Goal: Complete application form: Complete application form

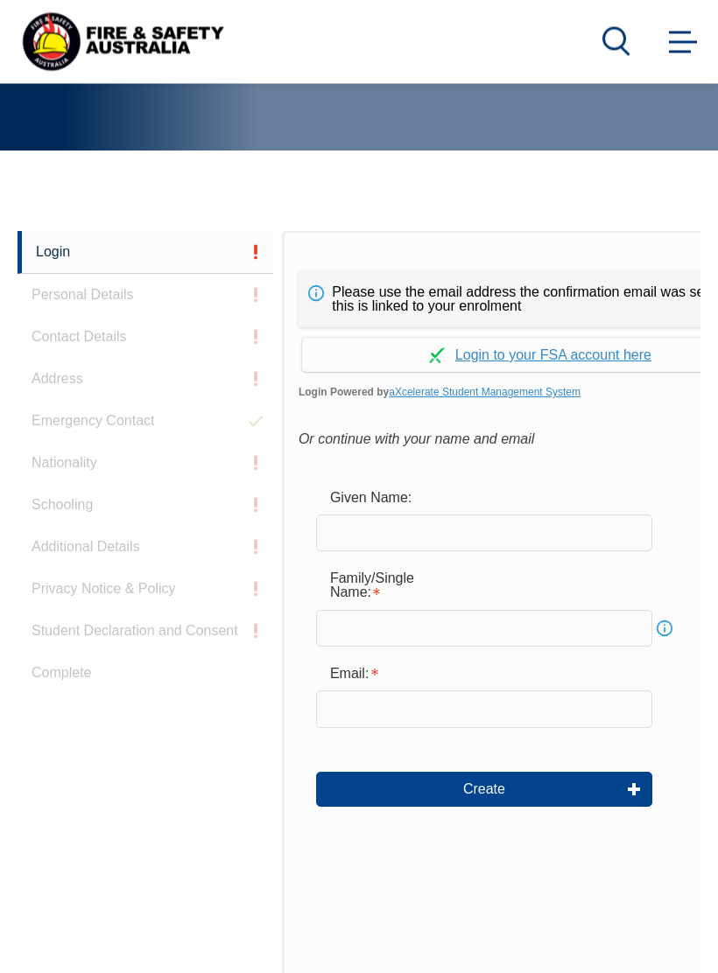
scroll to position [441, 0]
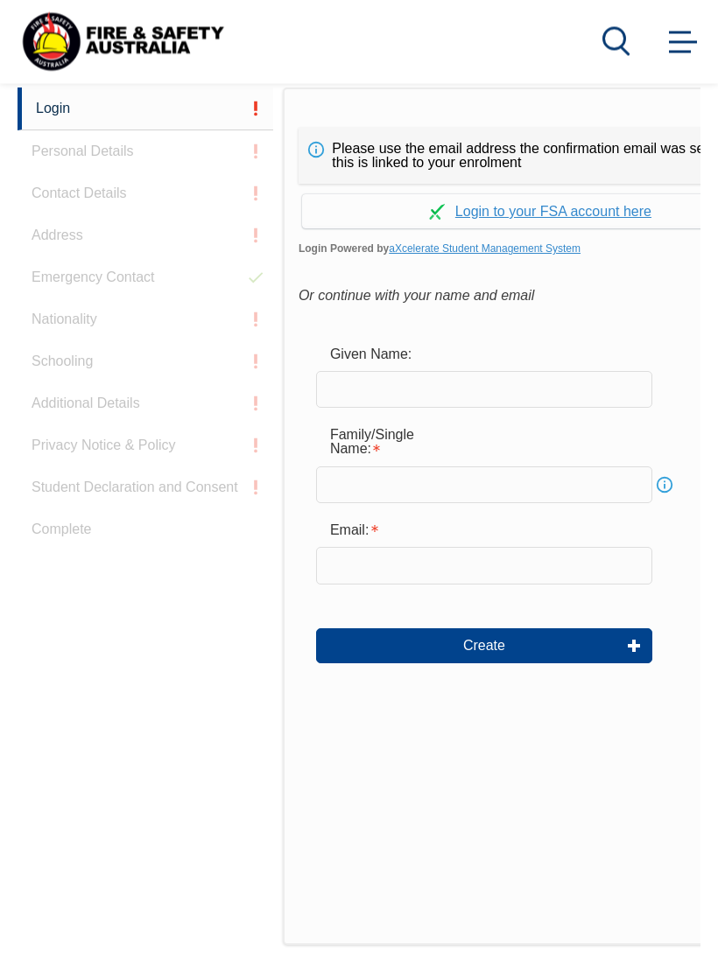
click at [392, 386] on input "text" at bounding box center [484, 390] width 336 height 37
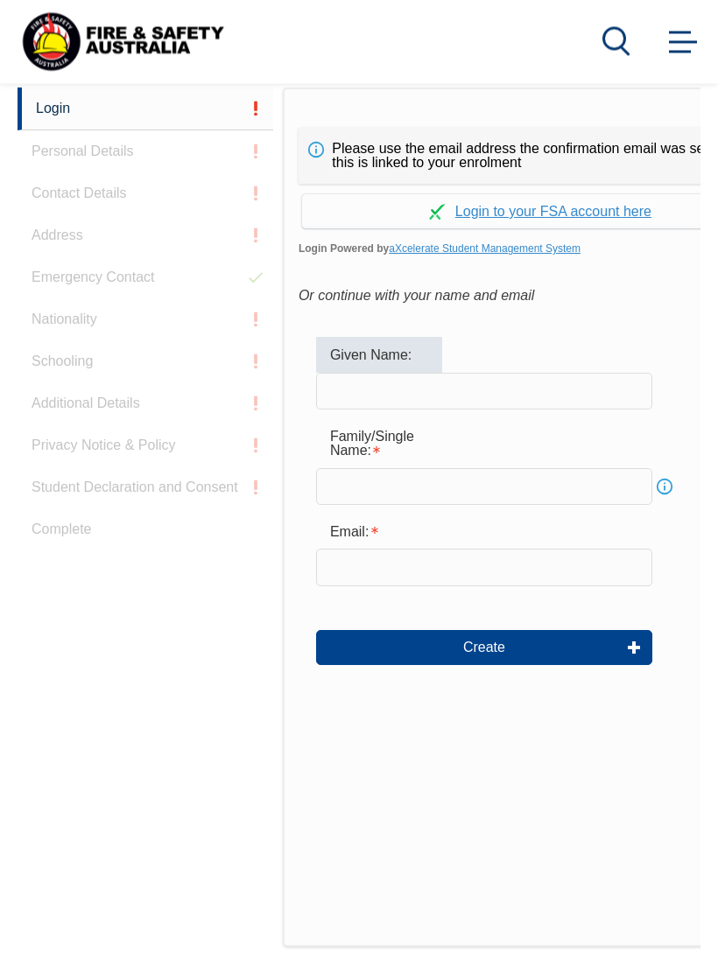
scroll to position [442, 0]
type input "Ker"
type input "Kerrie"
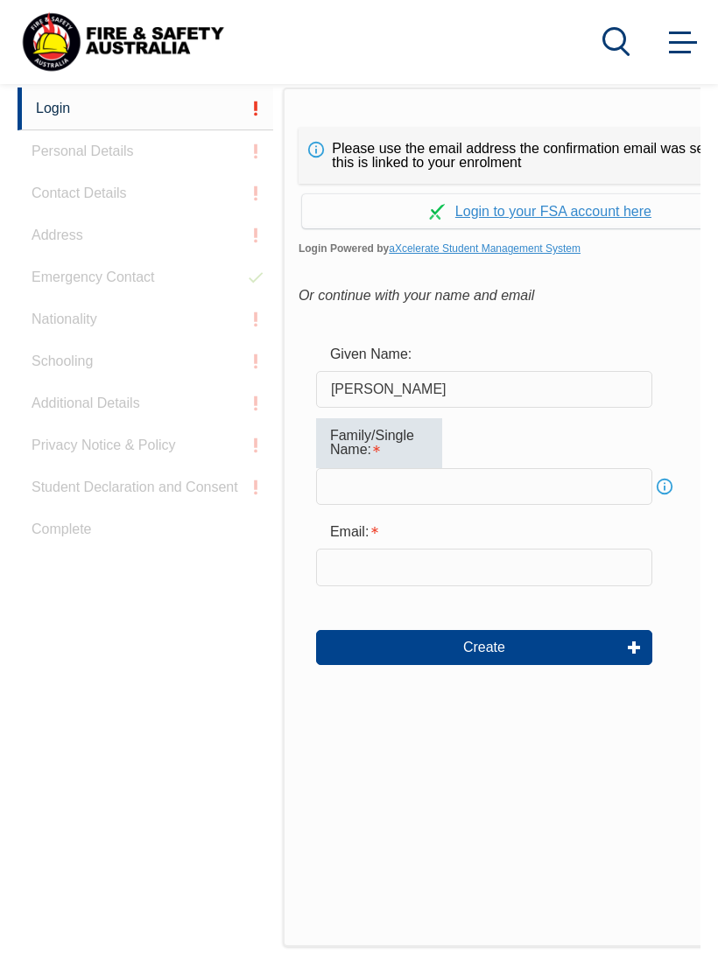
type input "E"
type input "Edwards"
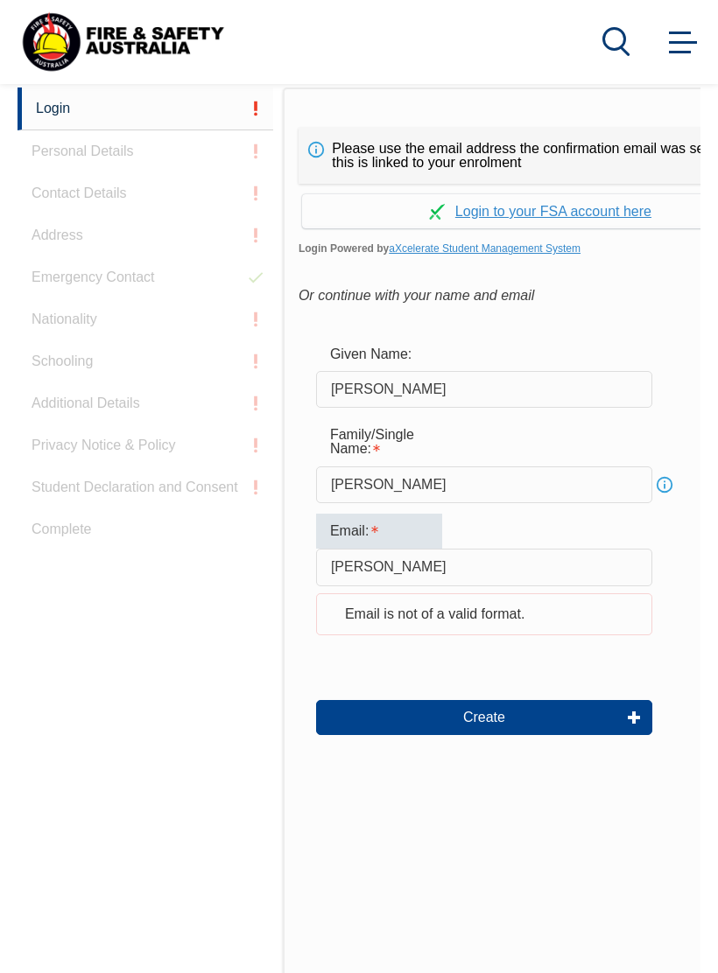
type input "kerri"
type input "kerrieannescroop@yahoo.com.au"
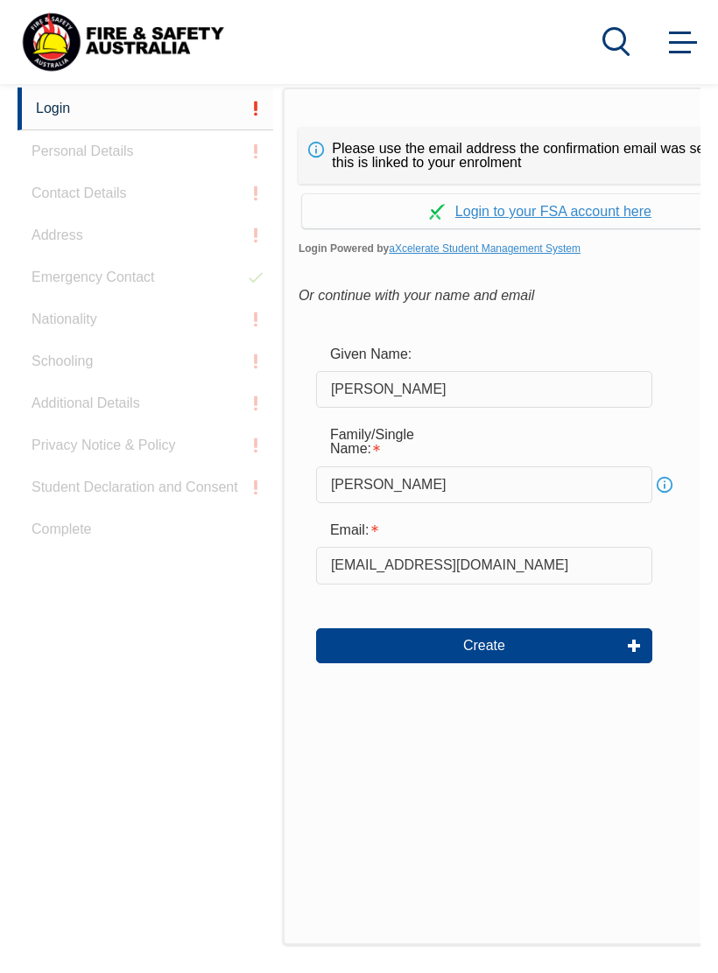
click at [547, 654] on button "Create" at bounding box center [484, 646] width 336 height 35
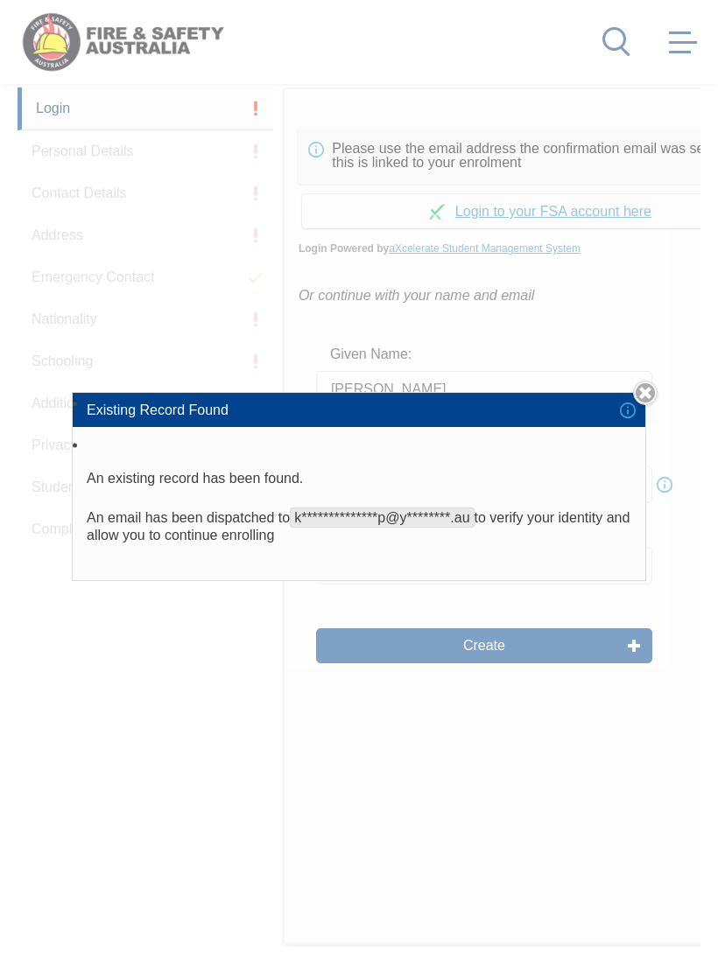
click at [650, 389] on link "Close" at bounding box center [645, 393] width 25 height 25
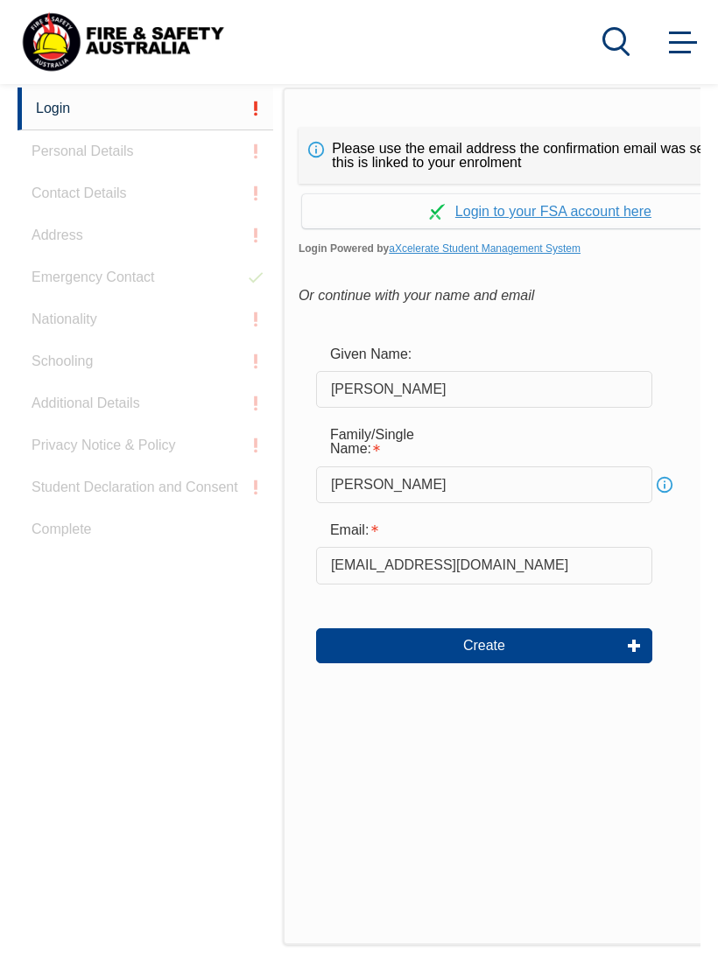
click at [607, 205] on link "Continue with aXcelerate" at bounding box center [540, 211] width 476 height 34
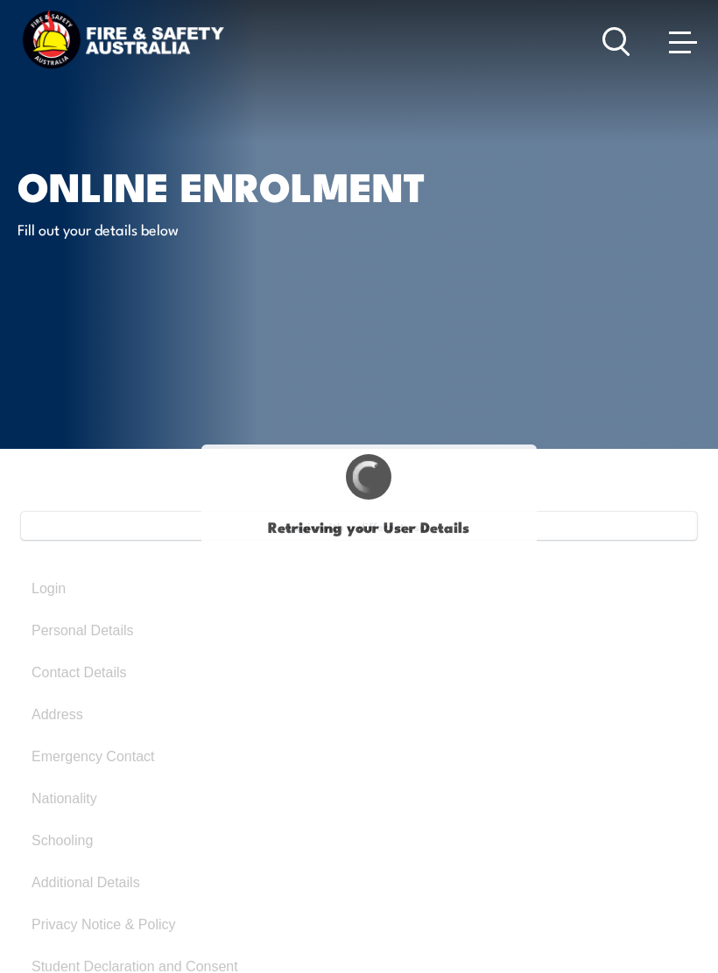
select select "Mrs"
type input "Kerrie Ann"
type input "Kerrie"
type input "Ann"
type input "Edwards"
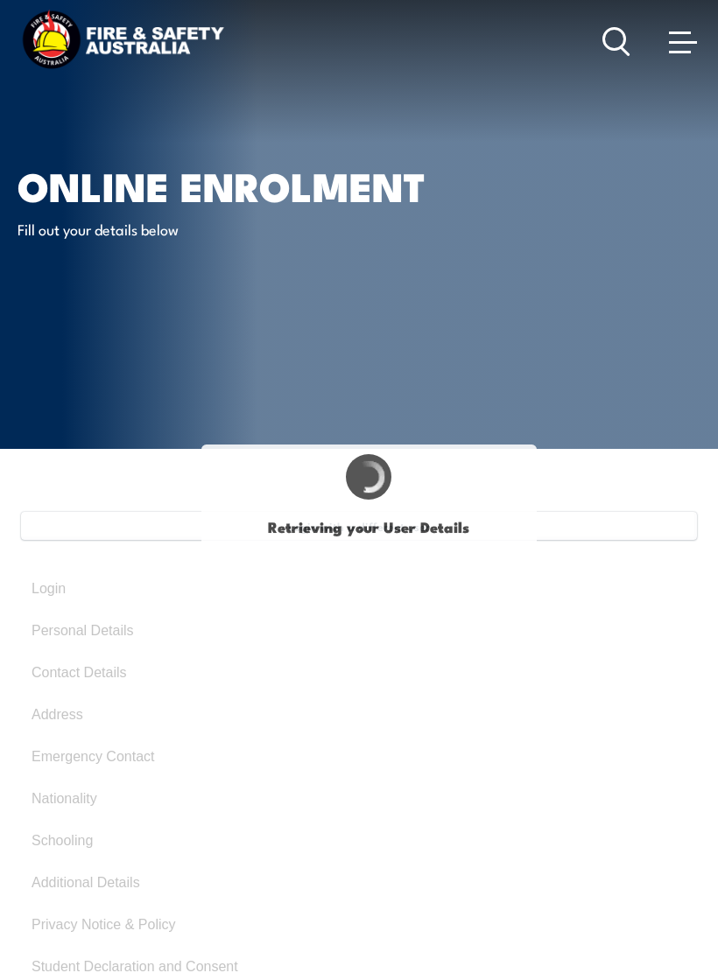
type input "February 10, 1973"
type input "FFUQBXFVJB"
select select "F"
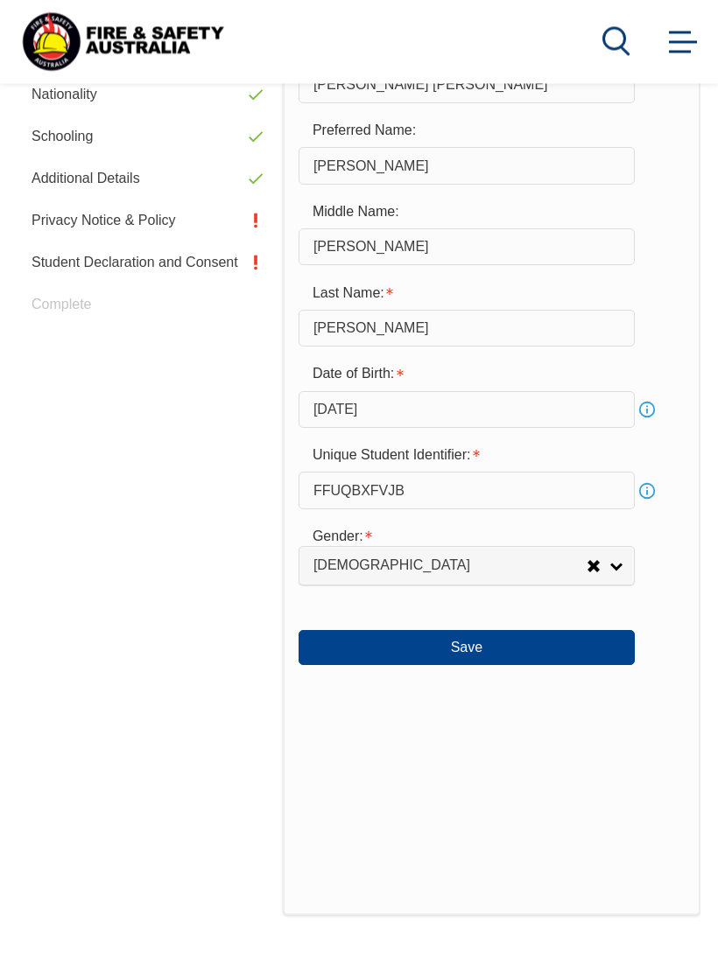
scroll to position [676, 0]
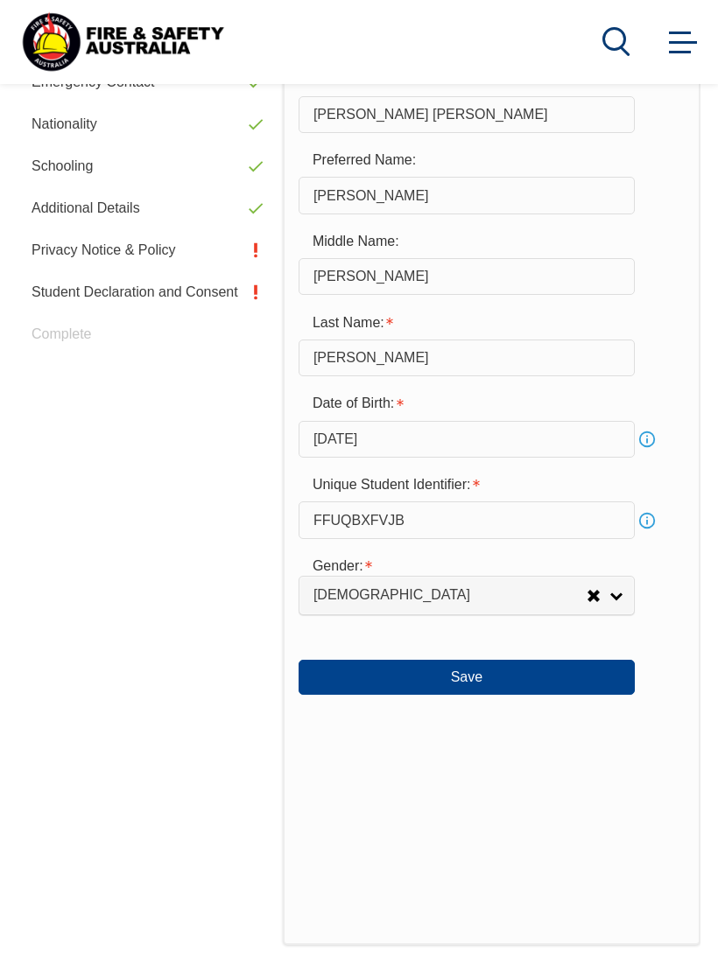
click at [602, 691] on button "Save" at bounding box center [467, 677] width 336 height 35
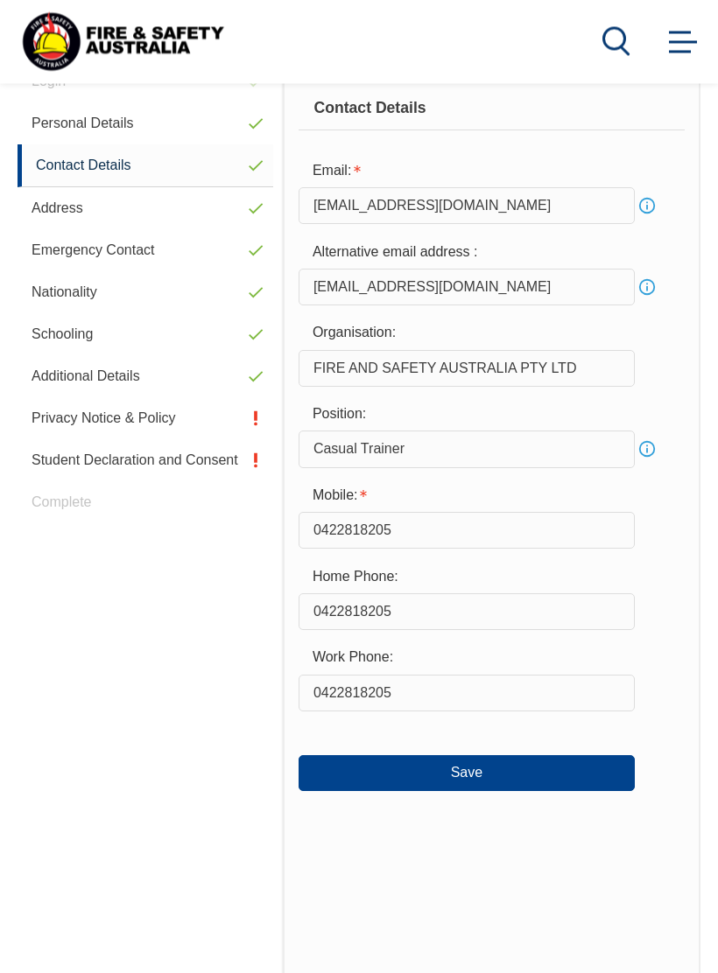
scroll to position [425, 0]
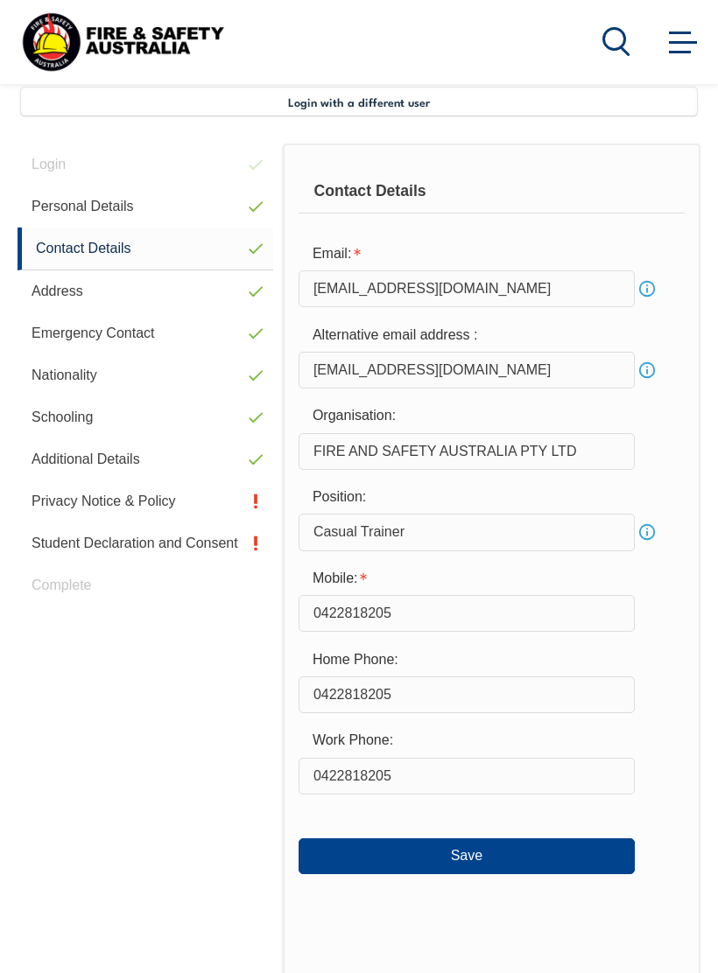
click at [539, 865] on button "Save" at bounding box center [467, 856] width 336 height 35
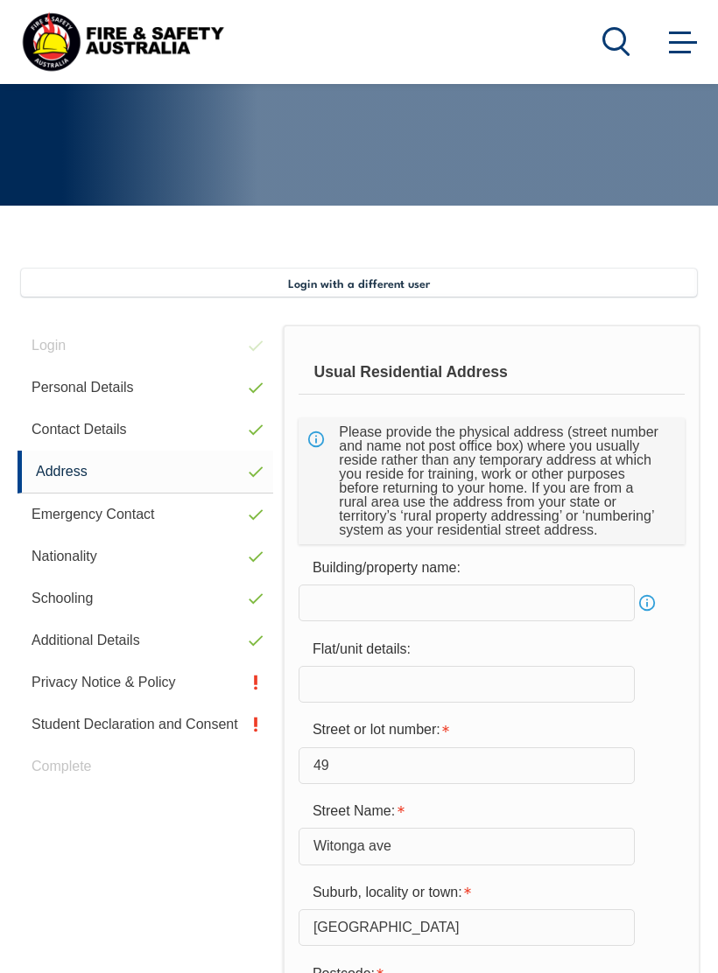
scroll to position [191, 0]
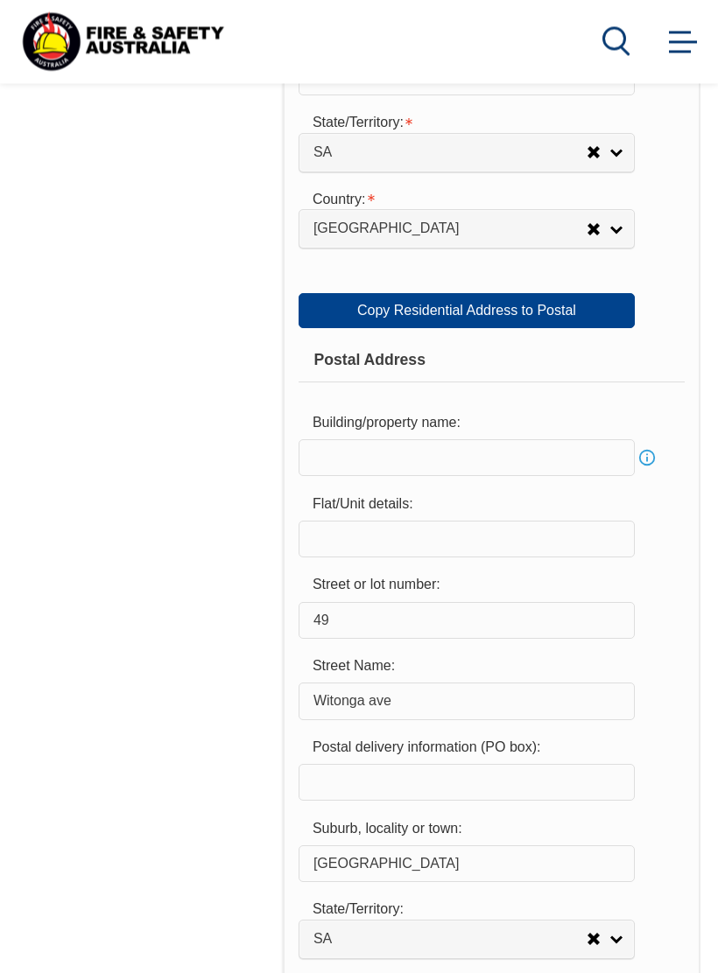
click at [314, 477] on input "text" at bounding box center [467, 458] width 336 height 37
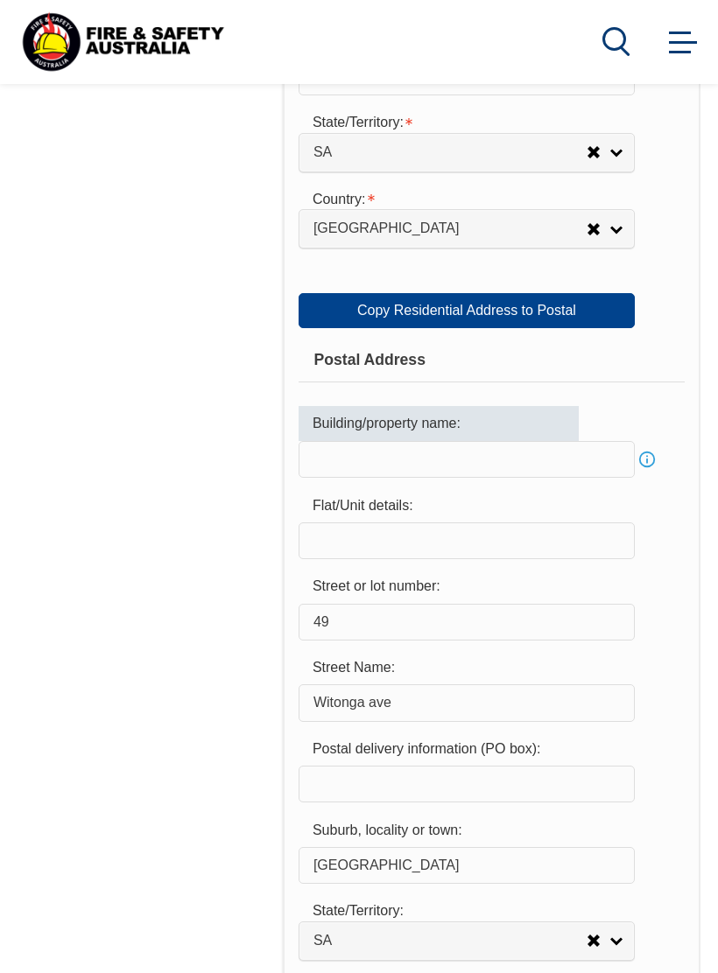
scroll to position [1175, 0]
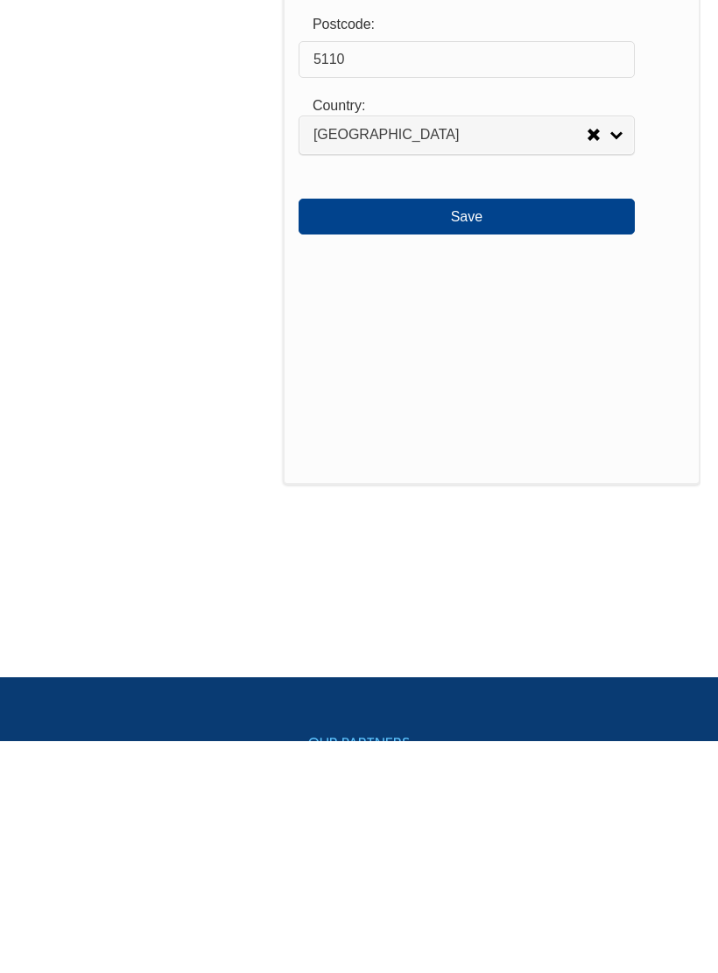
click at [502, 431] on button "Save" at bounding box center [467, 448] width 336 height 35
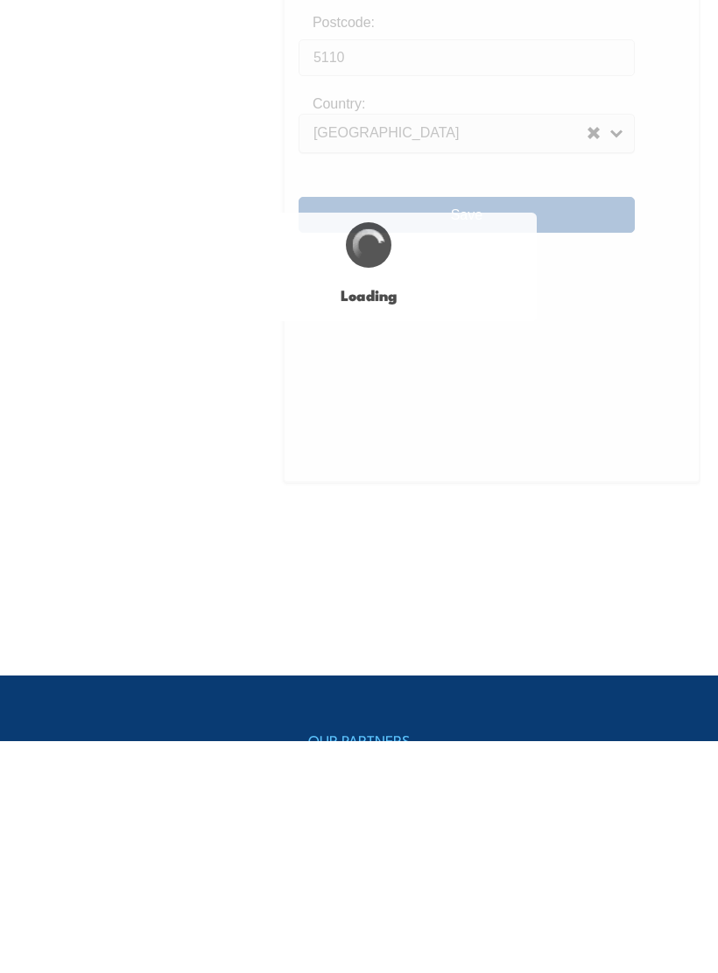
scroll to position [2140, 0]
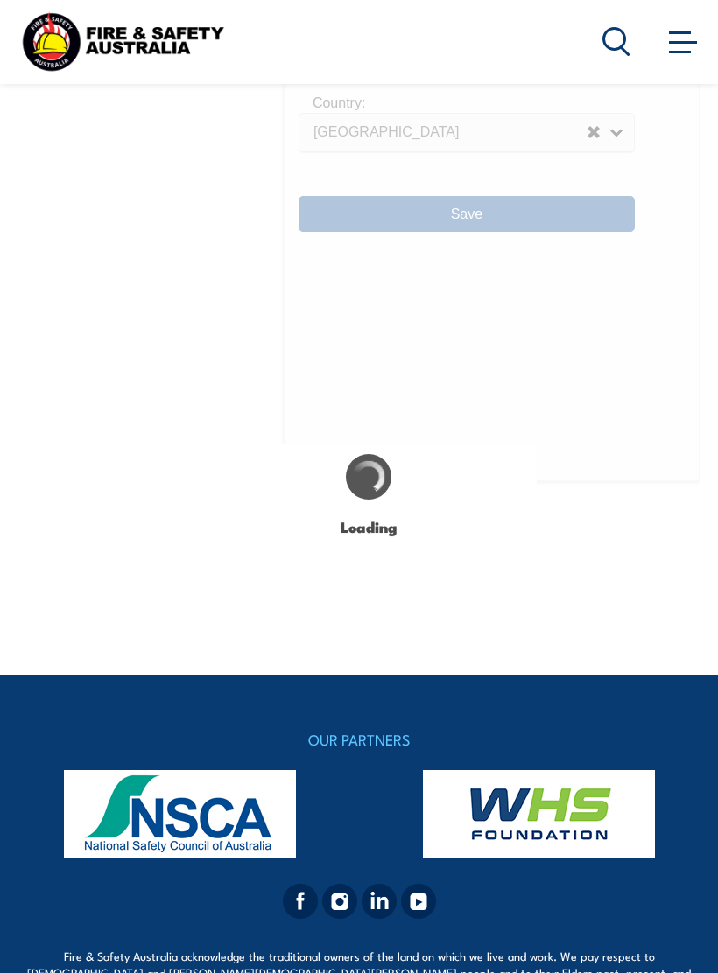
type input "49 witonga ave salisbury north"
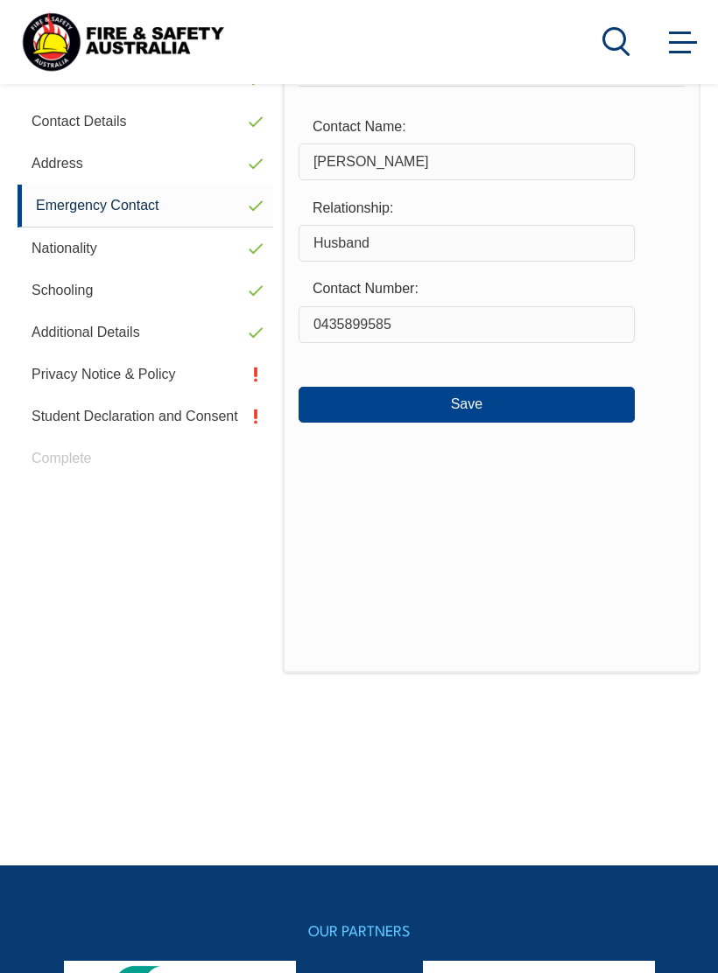
scroll to position [425, 0]
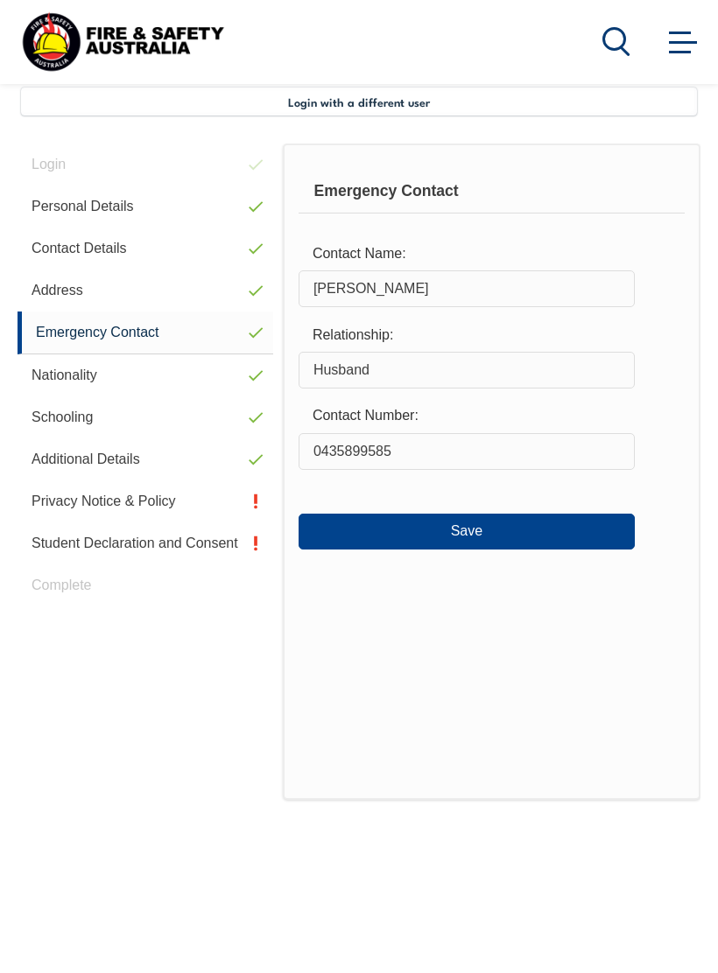
click at [566, 526] on button "Save" at bounding box center [467, 531] width 336 height 35
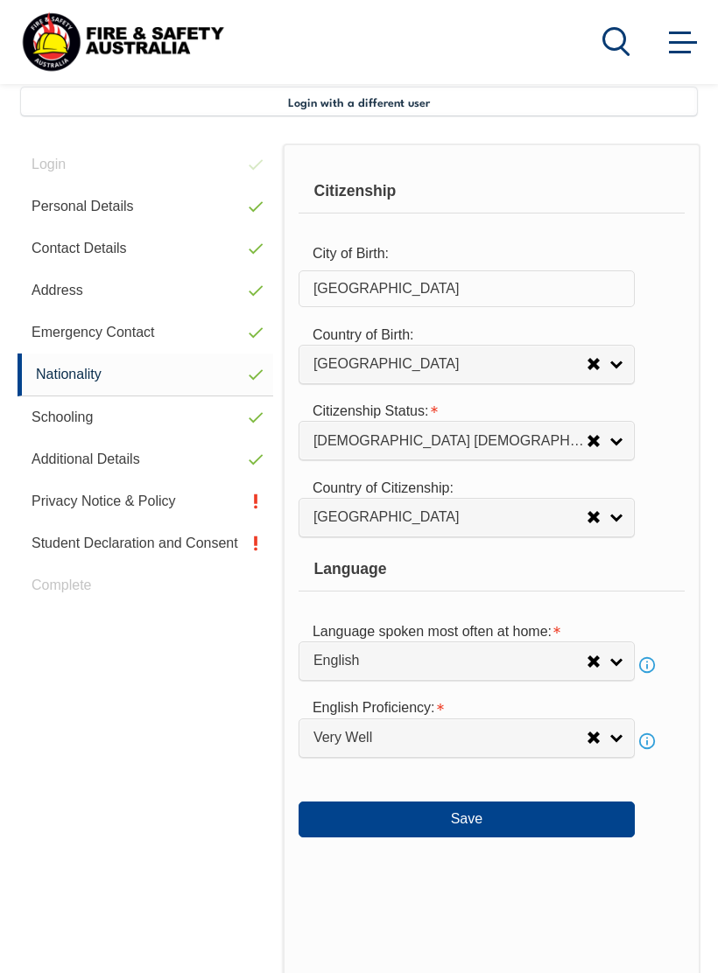
click at [556, 837] on button "Save" at bounding box center [467, 819] width 336 height 35
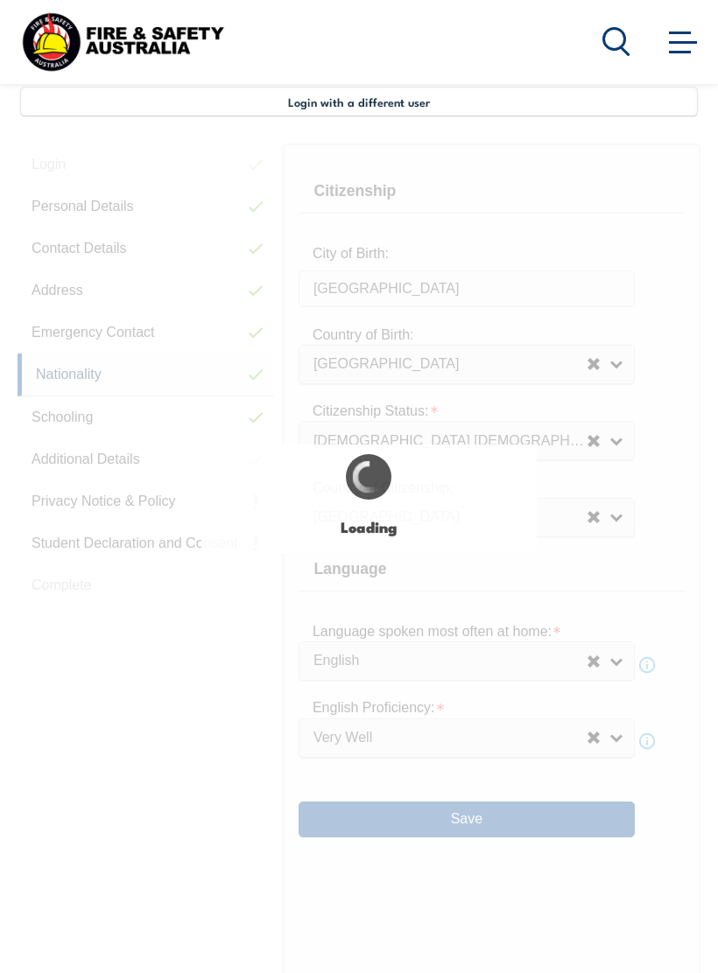
select select "false"
select select "true"
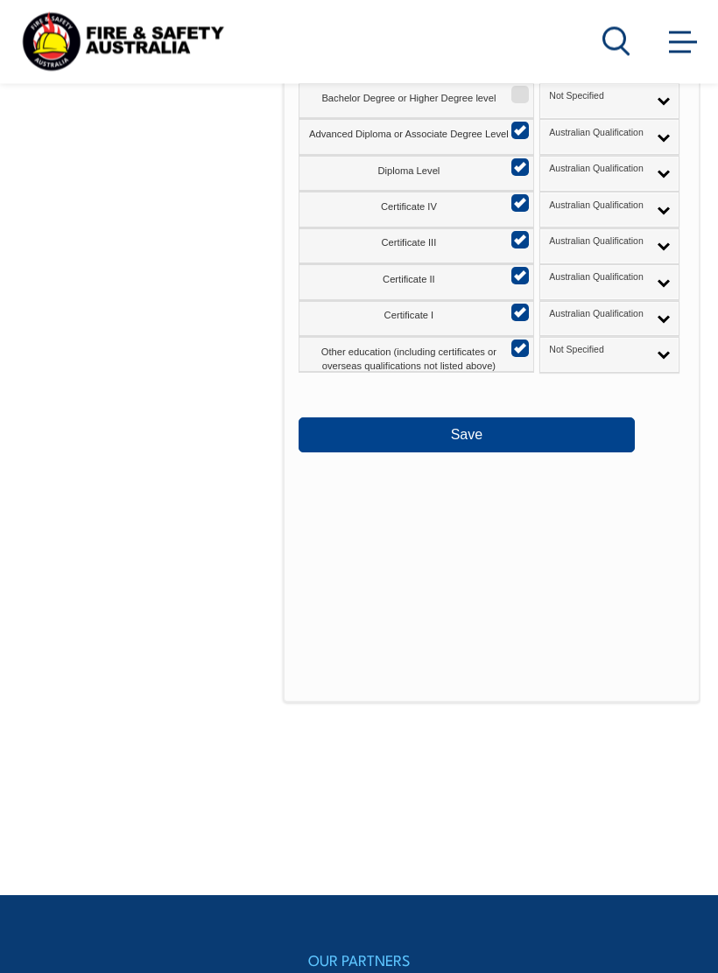
click at [562, 453] on button "Save" at bounding box center [467, 435] width 336 height 35
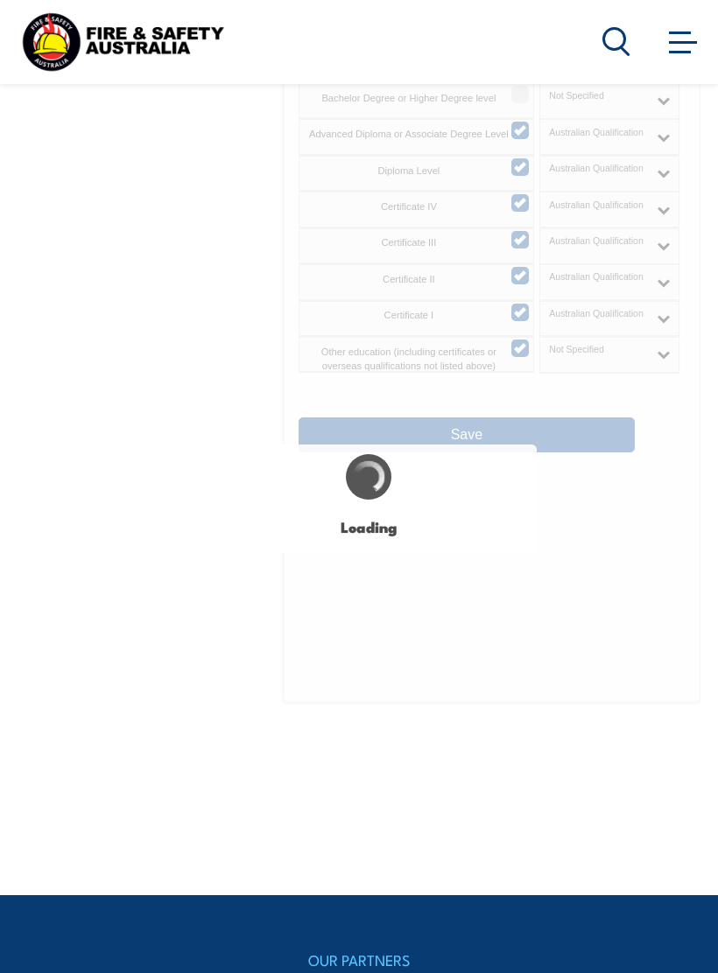
select select "false"
select select "true"
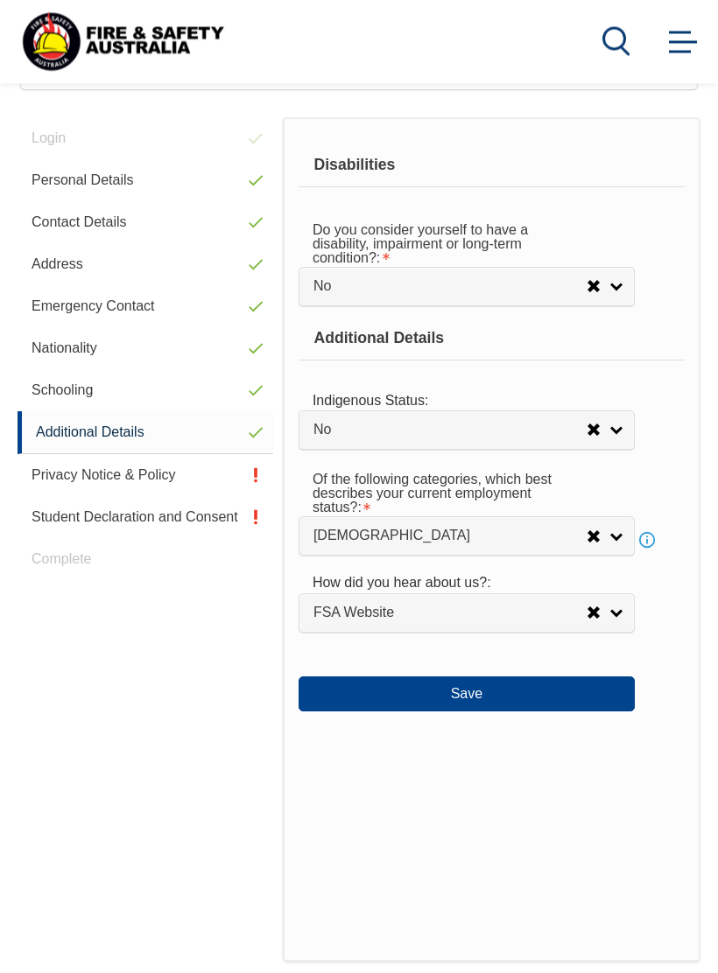
scroll to position [451, 0]
click at [574, 712] on button "Save" at bounding box center [467, 694] width 336 height 35
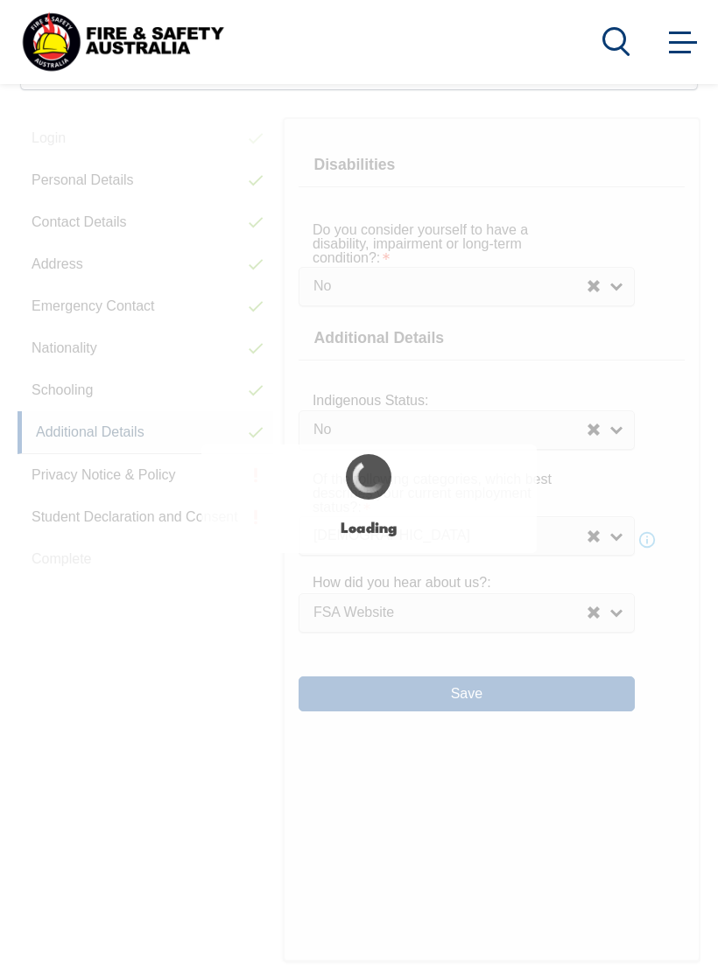
select select "false"
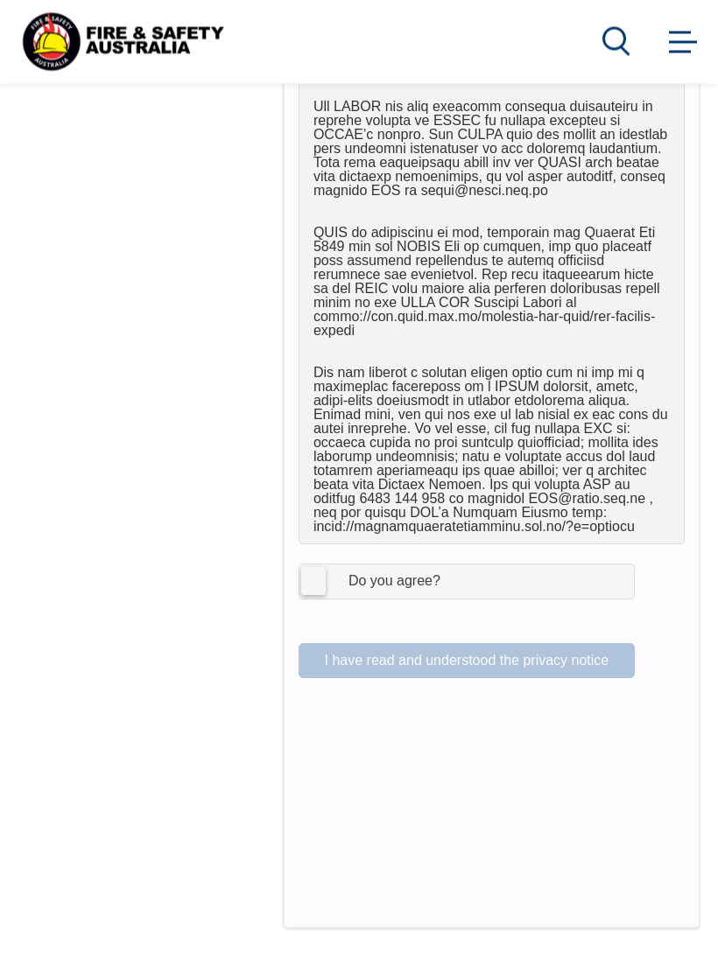
click at [315, 573] on label "I Agree Do you agree?" at bounding box center [467, 582] width 336 height 35
click at [454, 573] on input "I Agree Do you agree?" at bounding box center [469, 582] width 30 height 33
checkbox input "true"
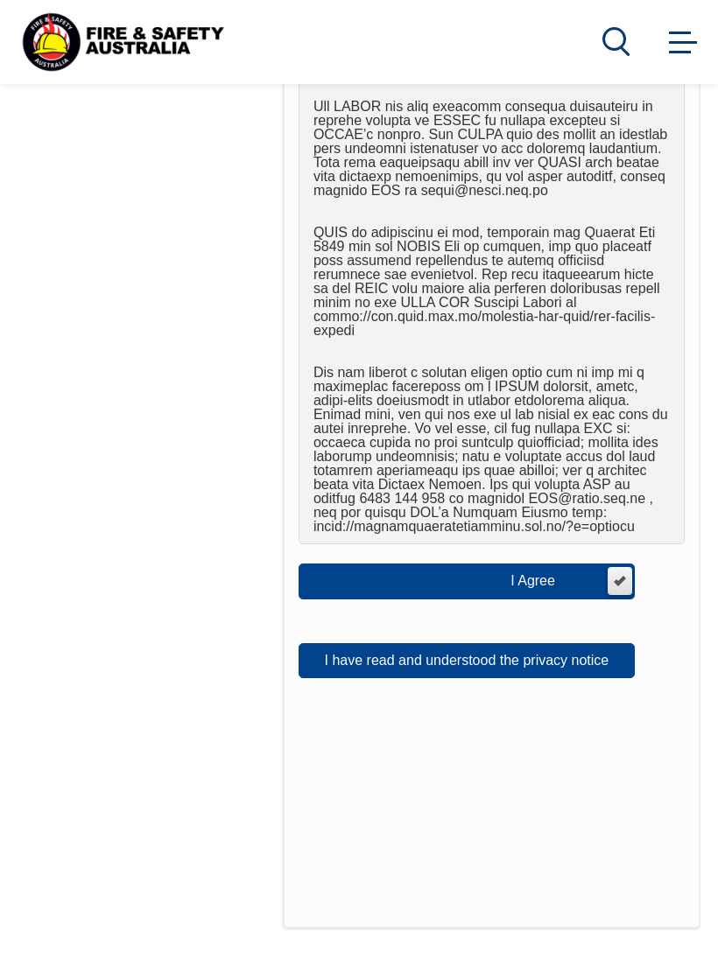
click at [549, 643] on button "I have read and understood the privacy notice" at bounding box center [467, 660] width 336 height 35
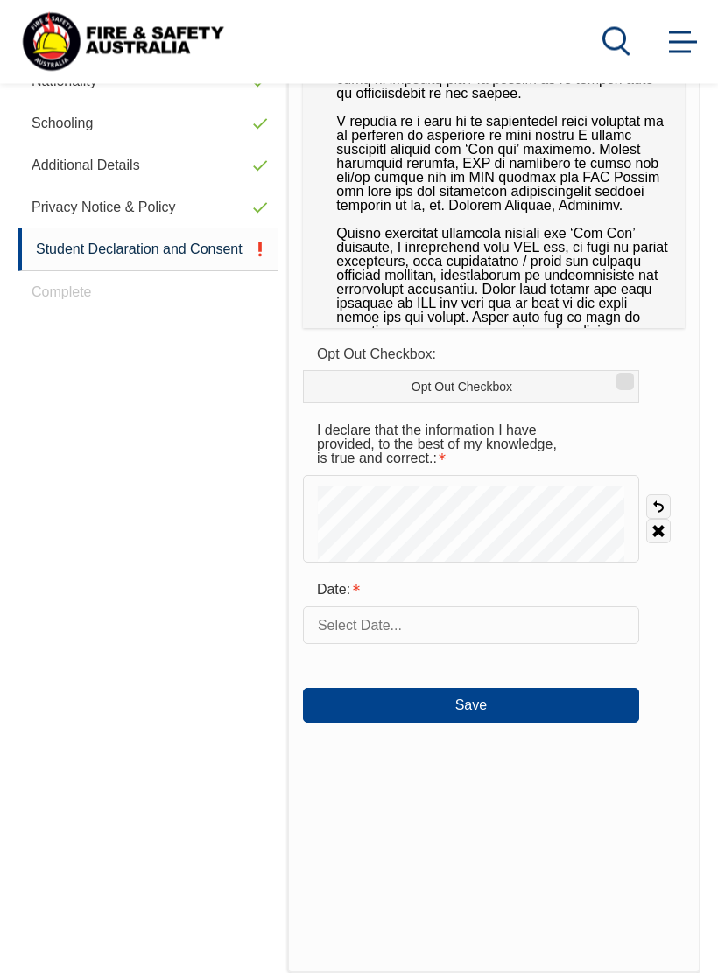
scroll to position [718, 0]
click at [362, 622] on input "text" at bounding box center [471, 625] width 336 height 37
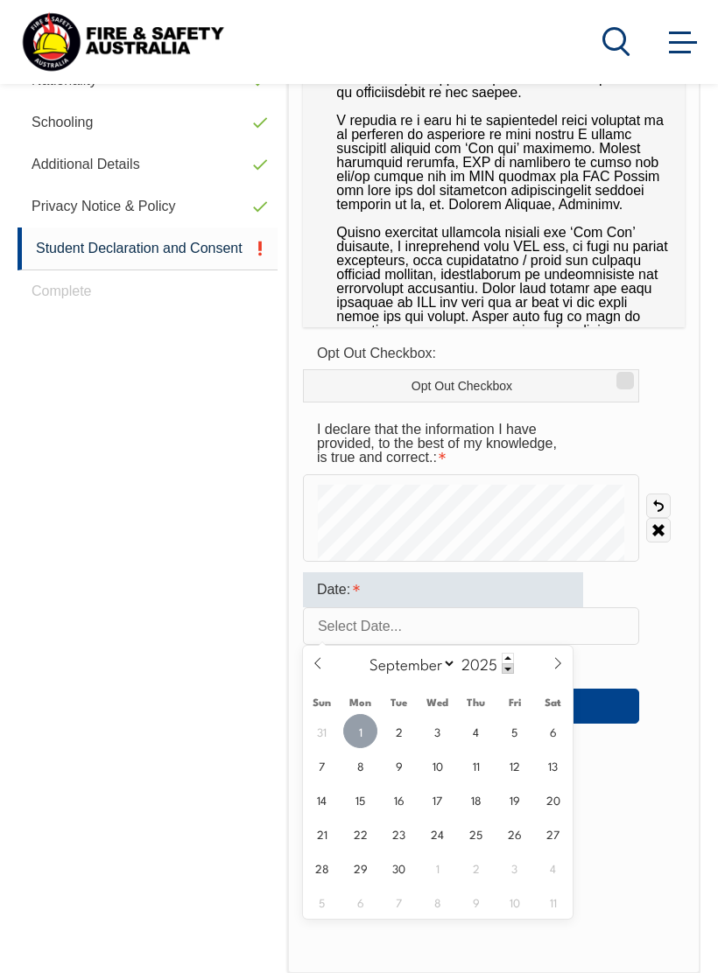
click at [367, 731] on span "1" at bounding box center [360, 731] width 34 height 34
type input "September 1, 2025"
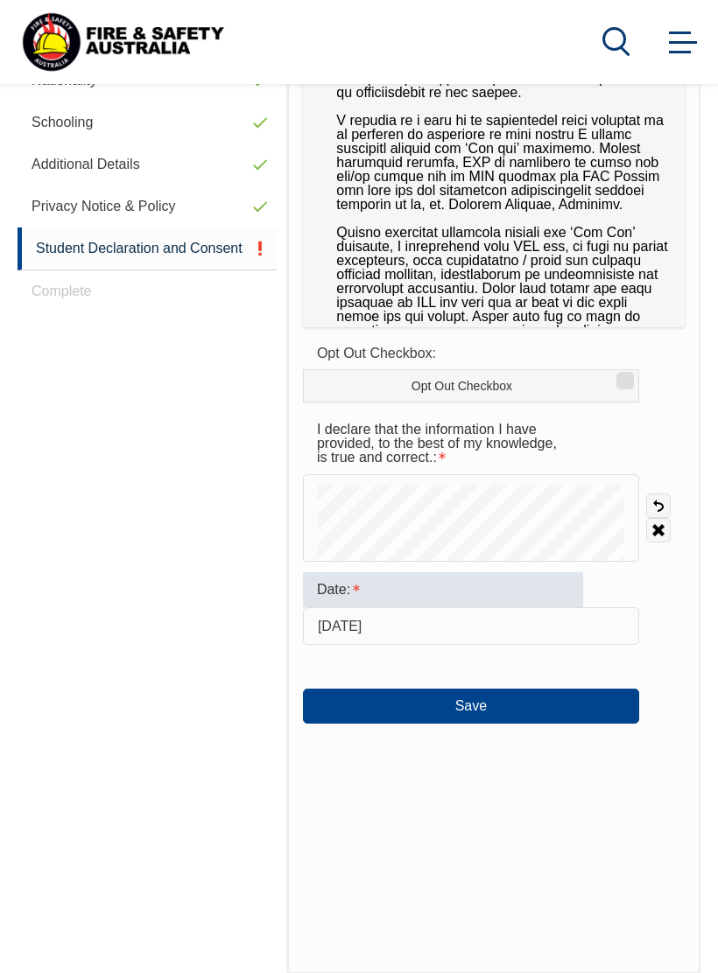
click at [496, 714] on button "Save" at bounding box center [471, 706] width 336 height 35
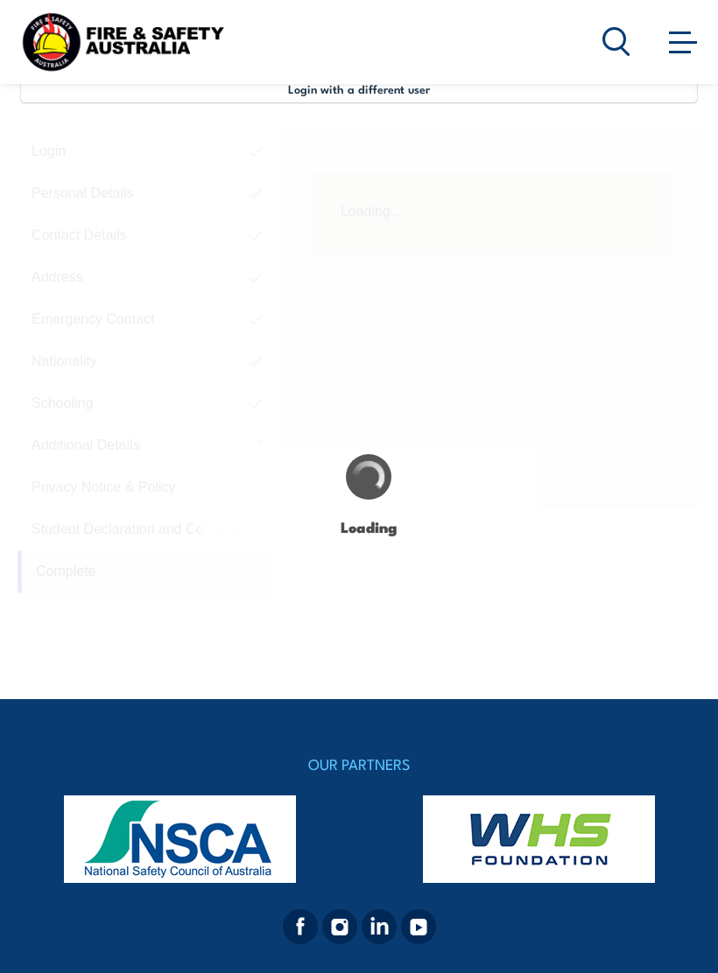
scroll to position [425, 0]
